Goal: Task Accomplishment & Management: Complete application form

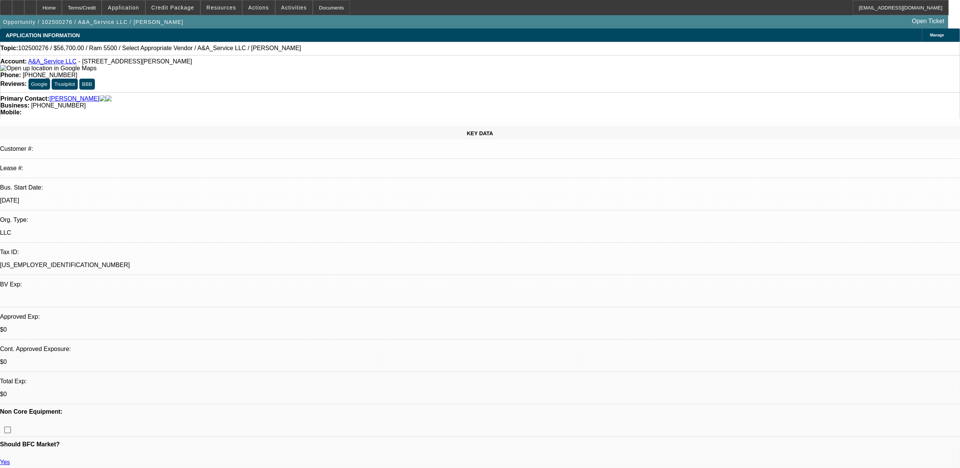
select select "0"
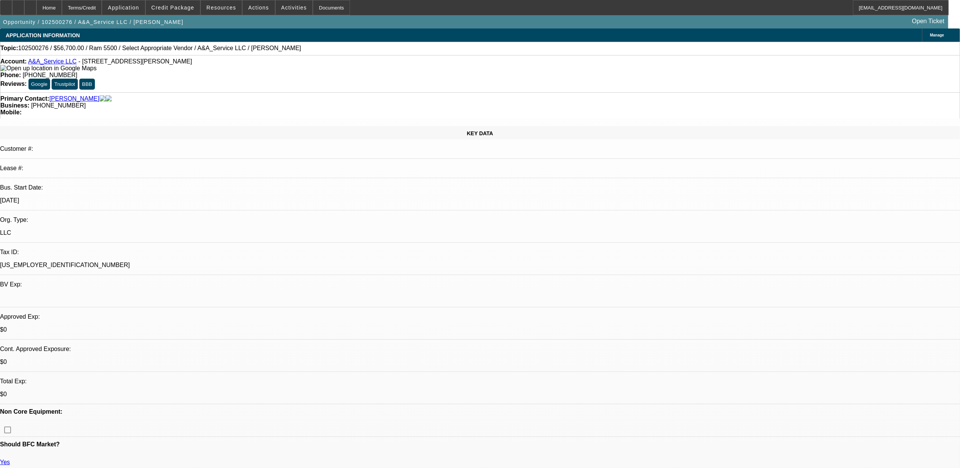
select select "0"
select select "0.1"
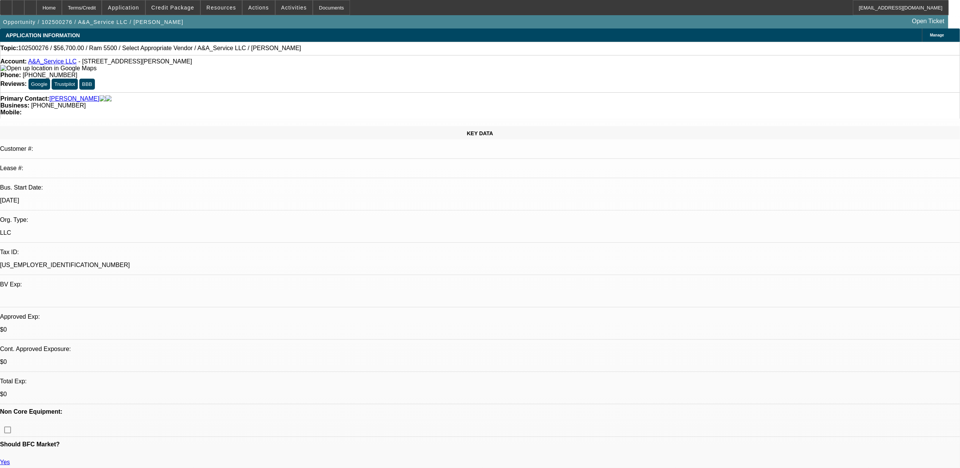
select select "2"
select select "0.1"
select select "1"
select select "2"
select select "6"
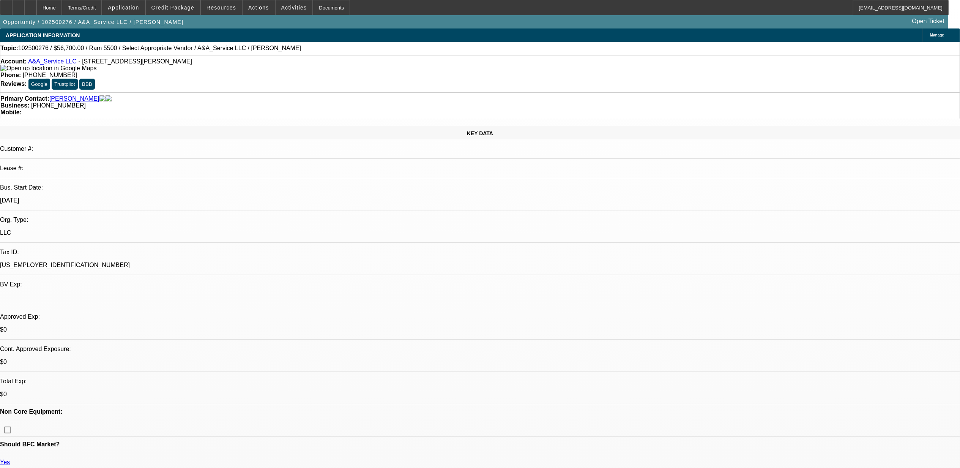
select select "1"
select select "3"
select select "6"
select select "1"
select select "3"
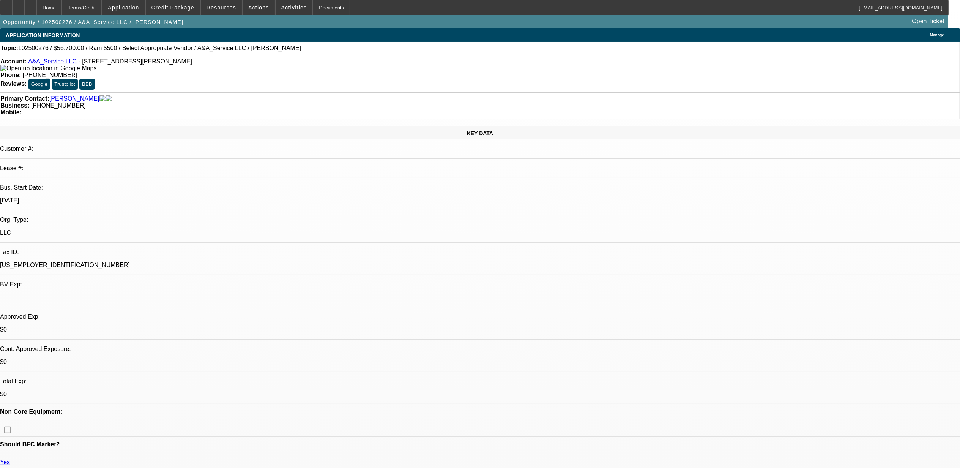
select select "4"
select select "1"
select select "2"
select select "4"
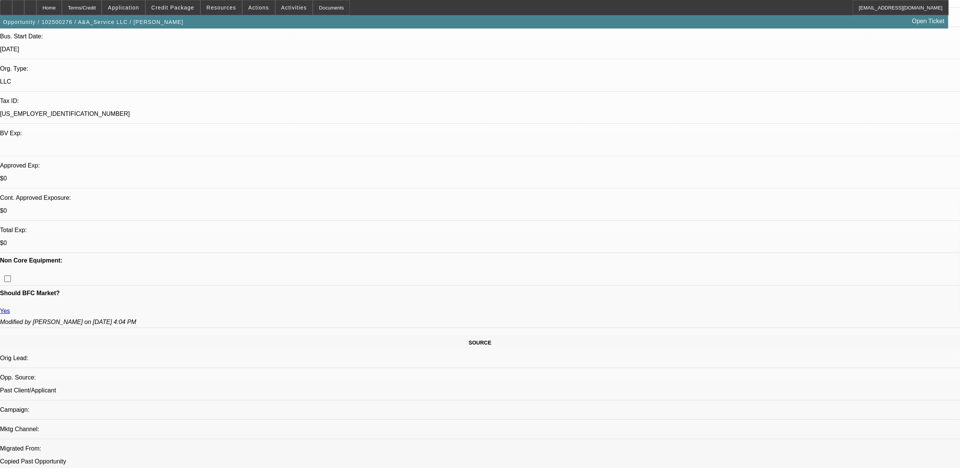
scroll to position [50, 0]
